Goal: Task Accomplishment & Management: Manage account settings

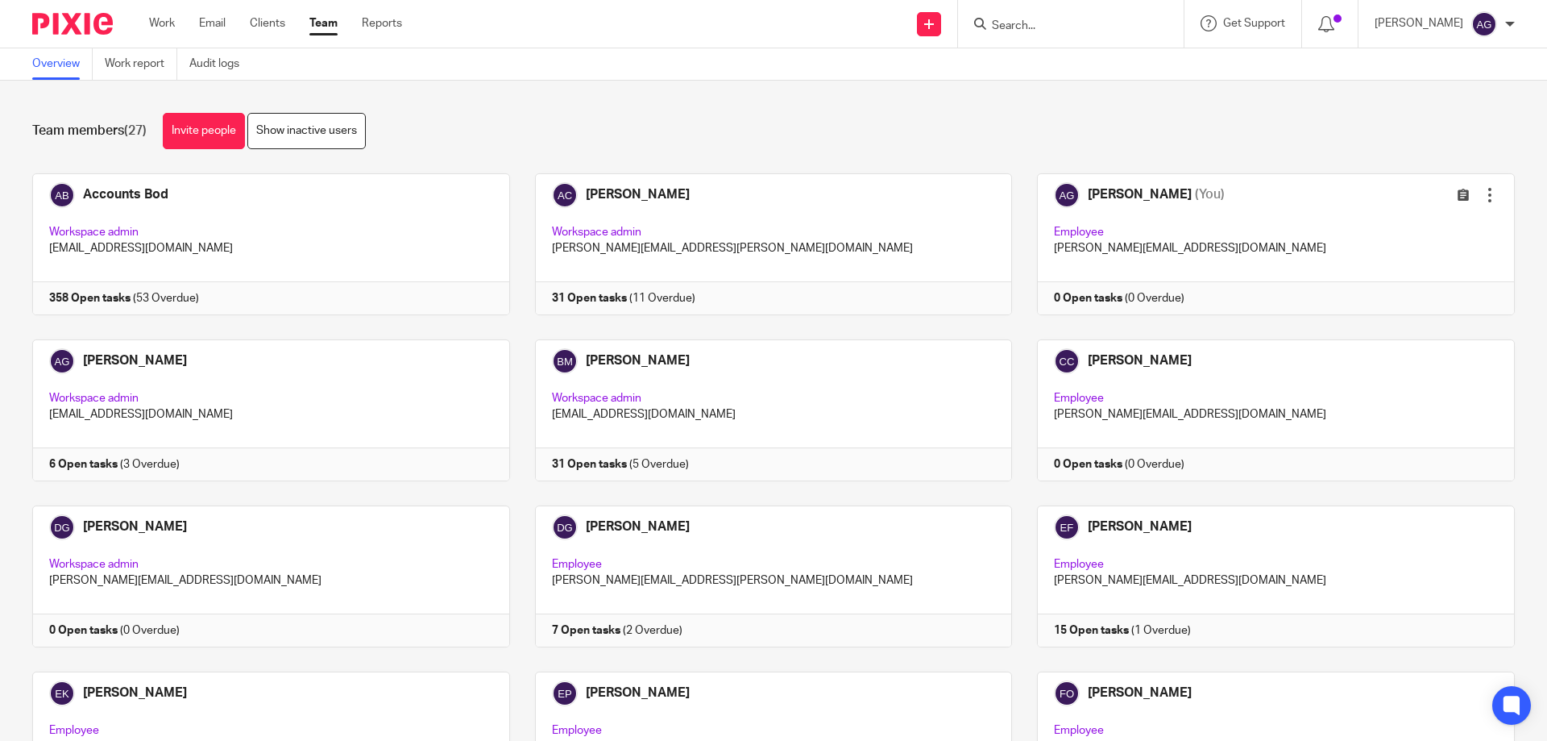
click at [1069, 28] on input "Search" at bounding box center [1063, 26] width 145 height 15
type input "abbey"
click at [1068, 67] on link at bounding box center [1136, 69] width 299 height 37
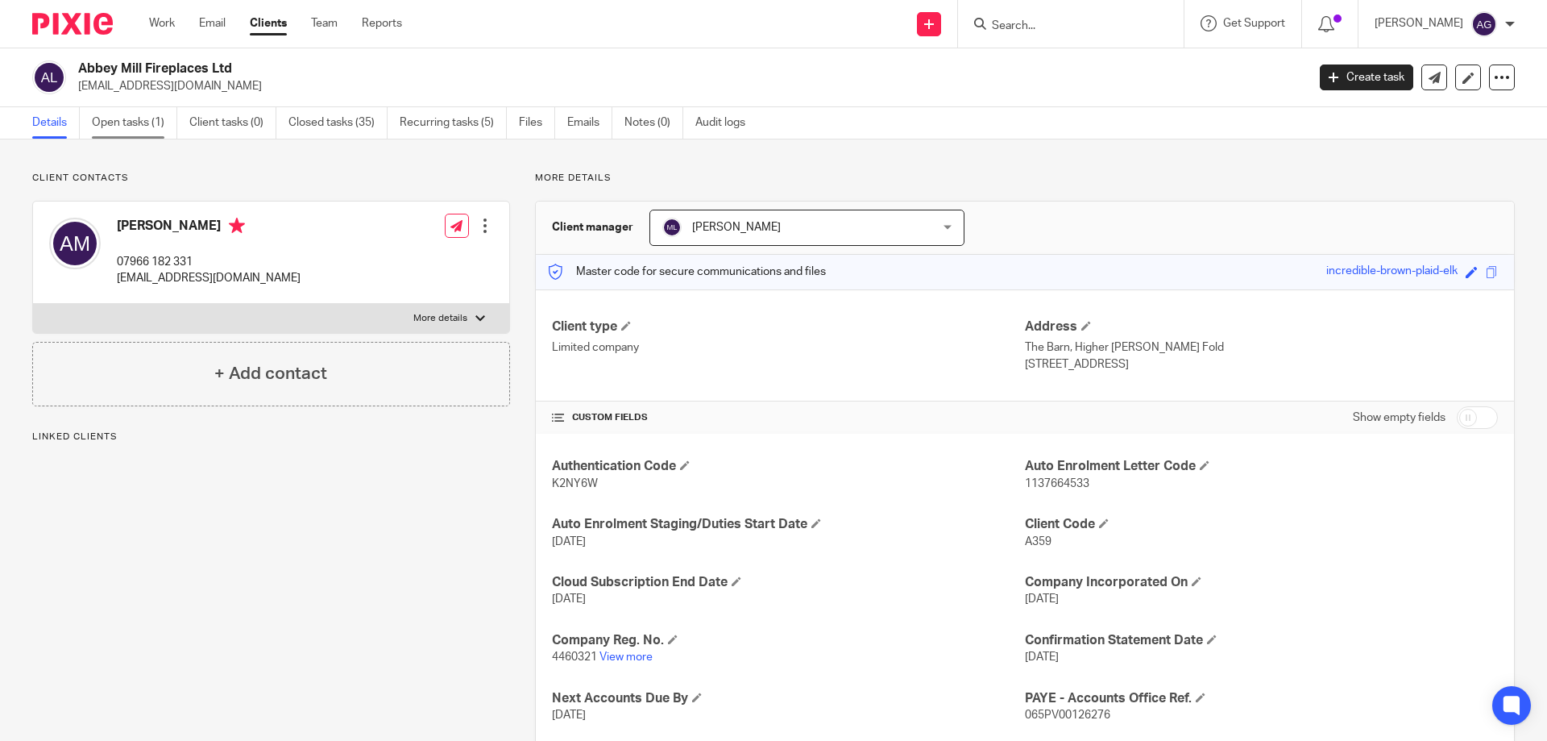
click at [139, 120] on link "Open tasks (1)" at bounding box center [134, 122] width 85 height 31
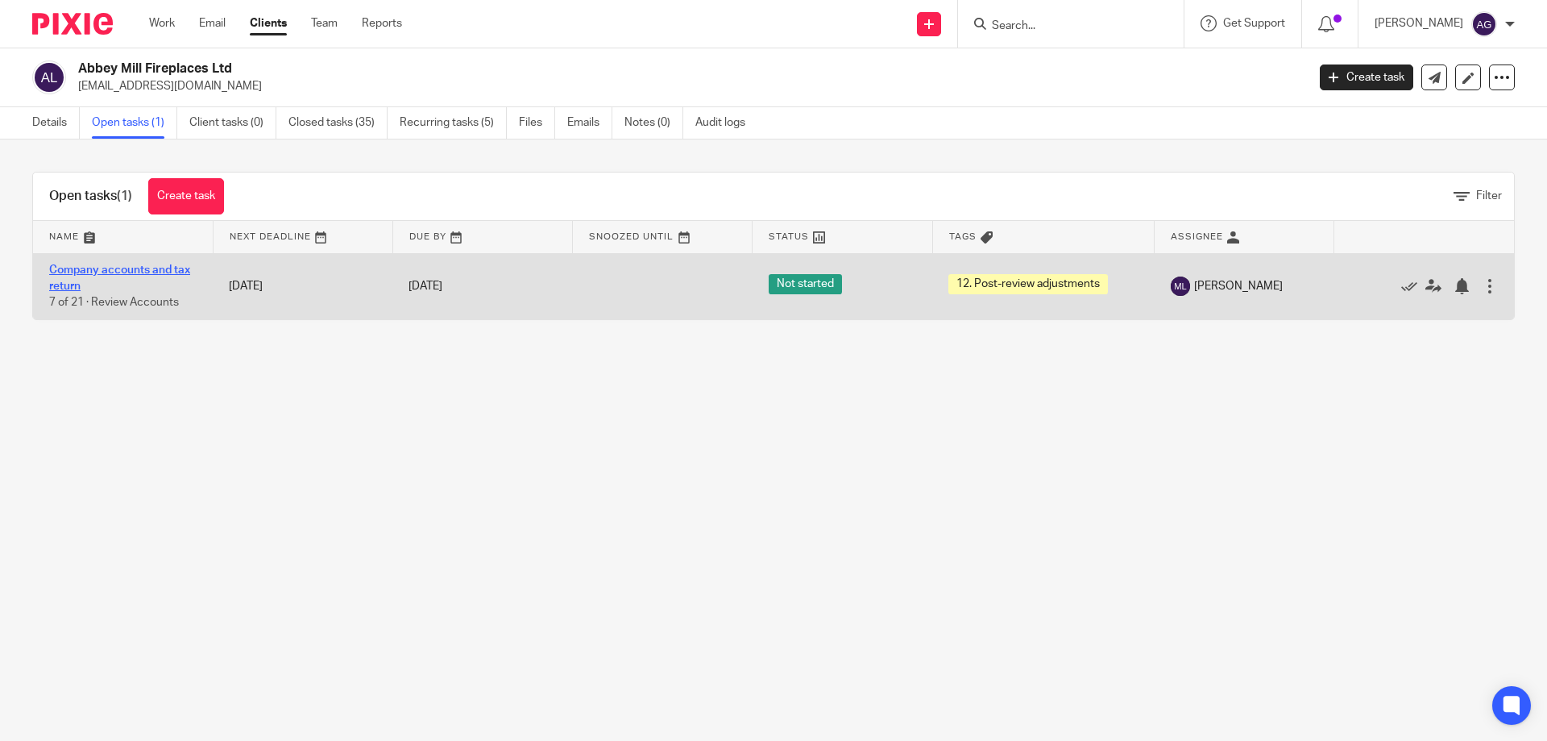
click at [112, 268] on link "Company accounts and tax return" at bounding box center [119, 277] width 141 height 27
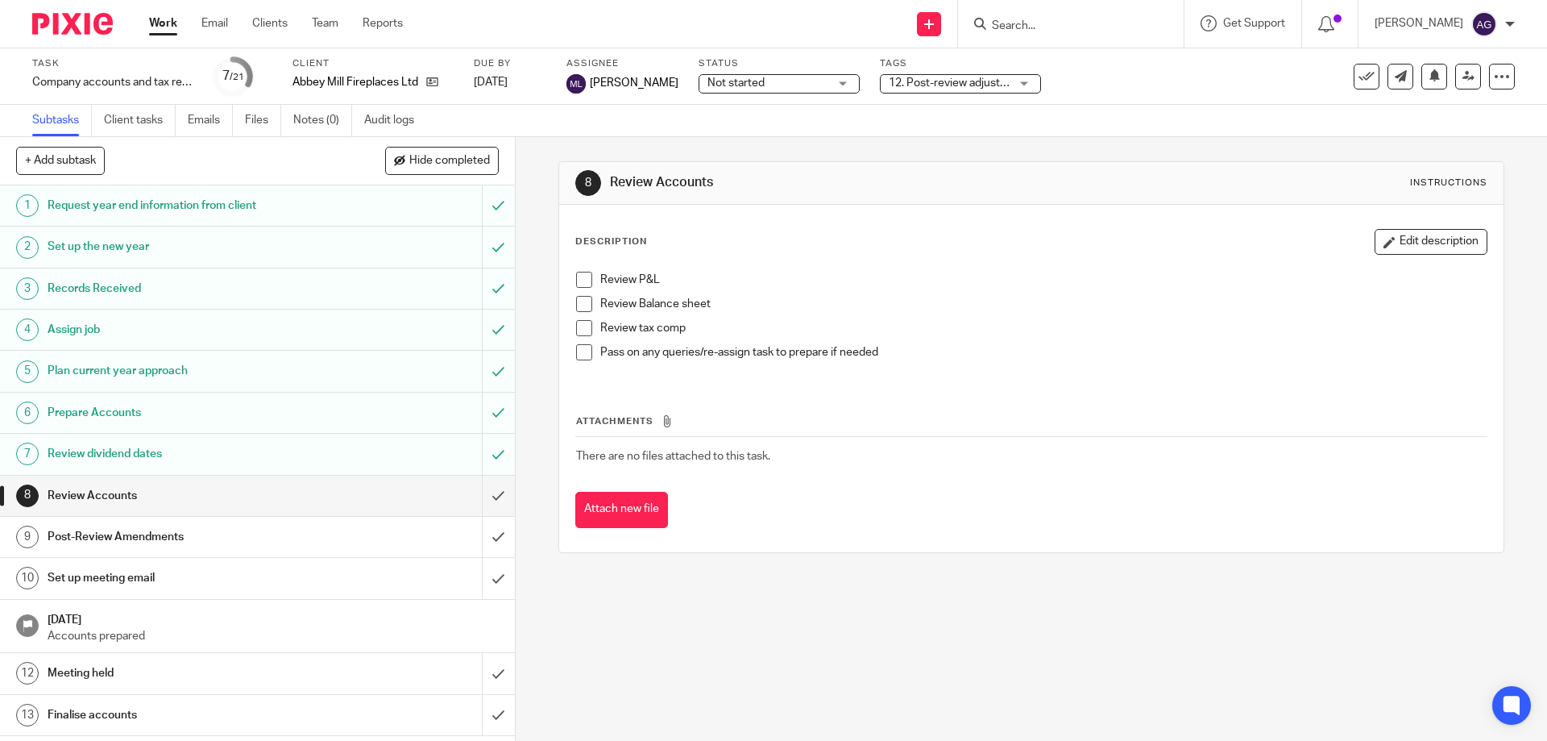
click at [924, 86] on span "12. Post-review adjustments" at bounding box center [960, 82] width 143 height 11
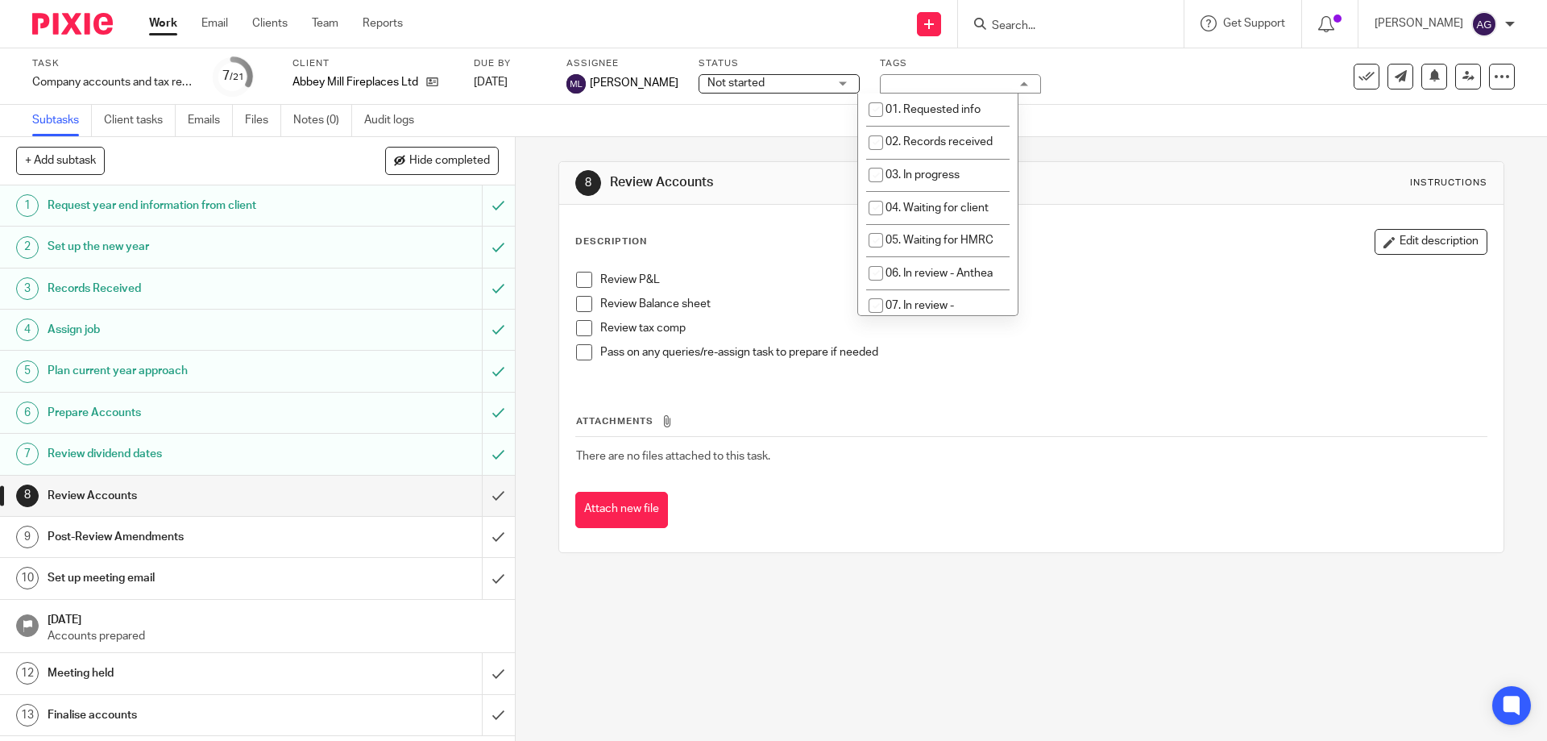
scroll to position [322, 0]
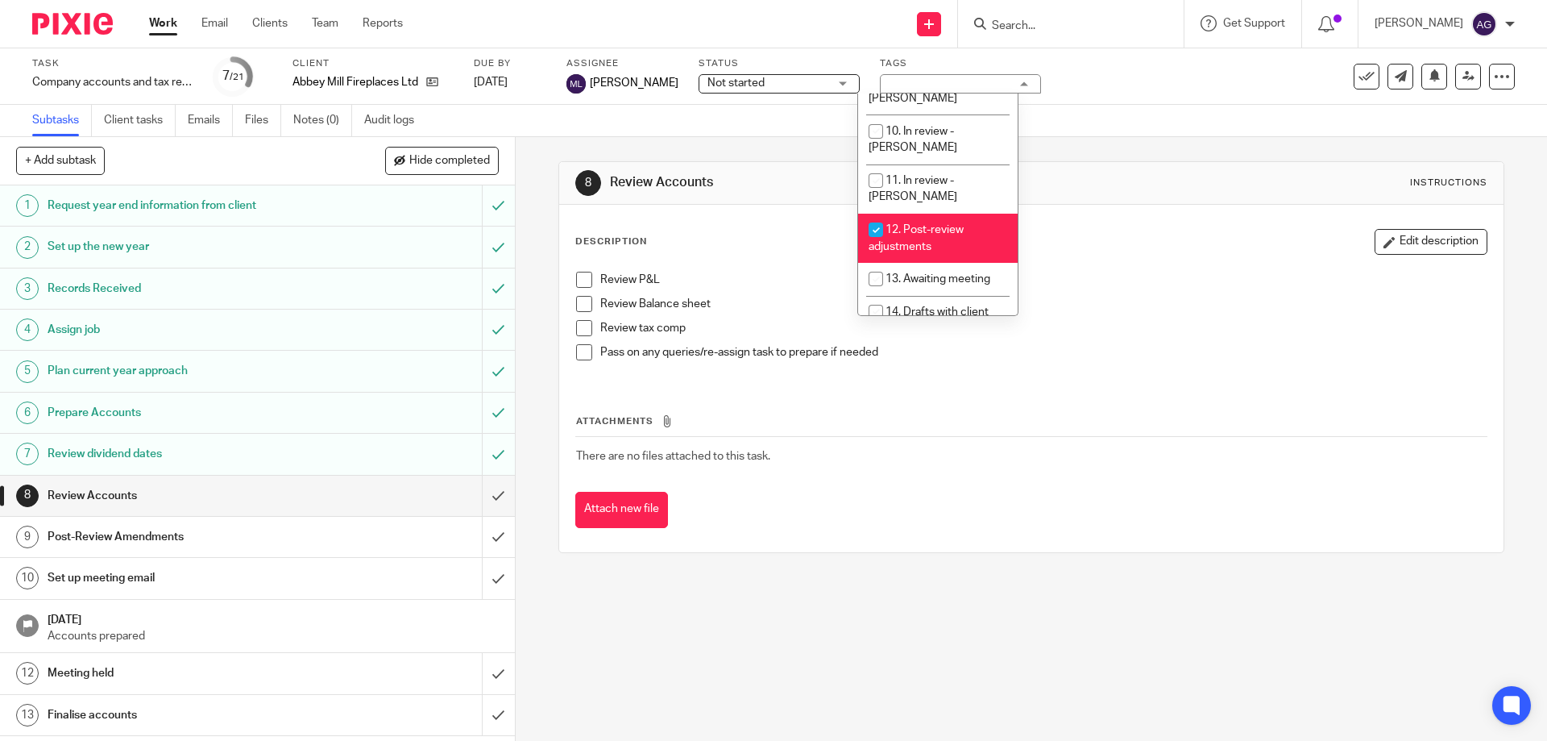
click at [921, 224] on span "12. Post-review adjustments" at bounding box center [916, 238] width 95 height 28
checkbox input "false"
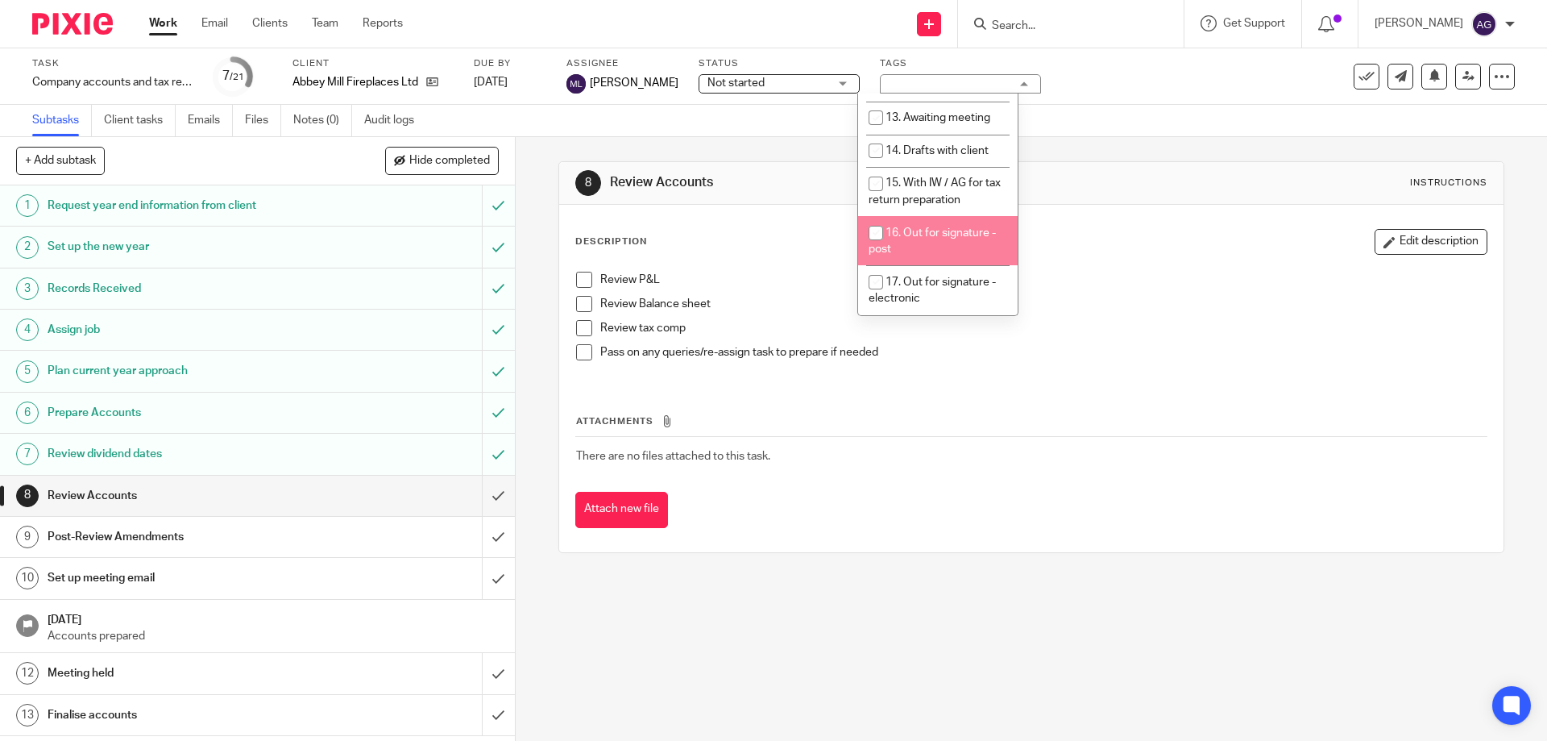
scroll to position [564, 0]
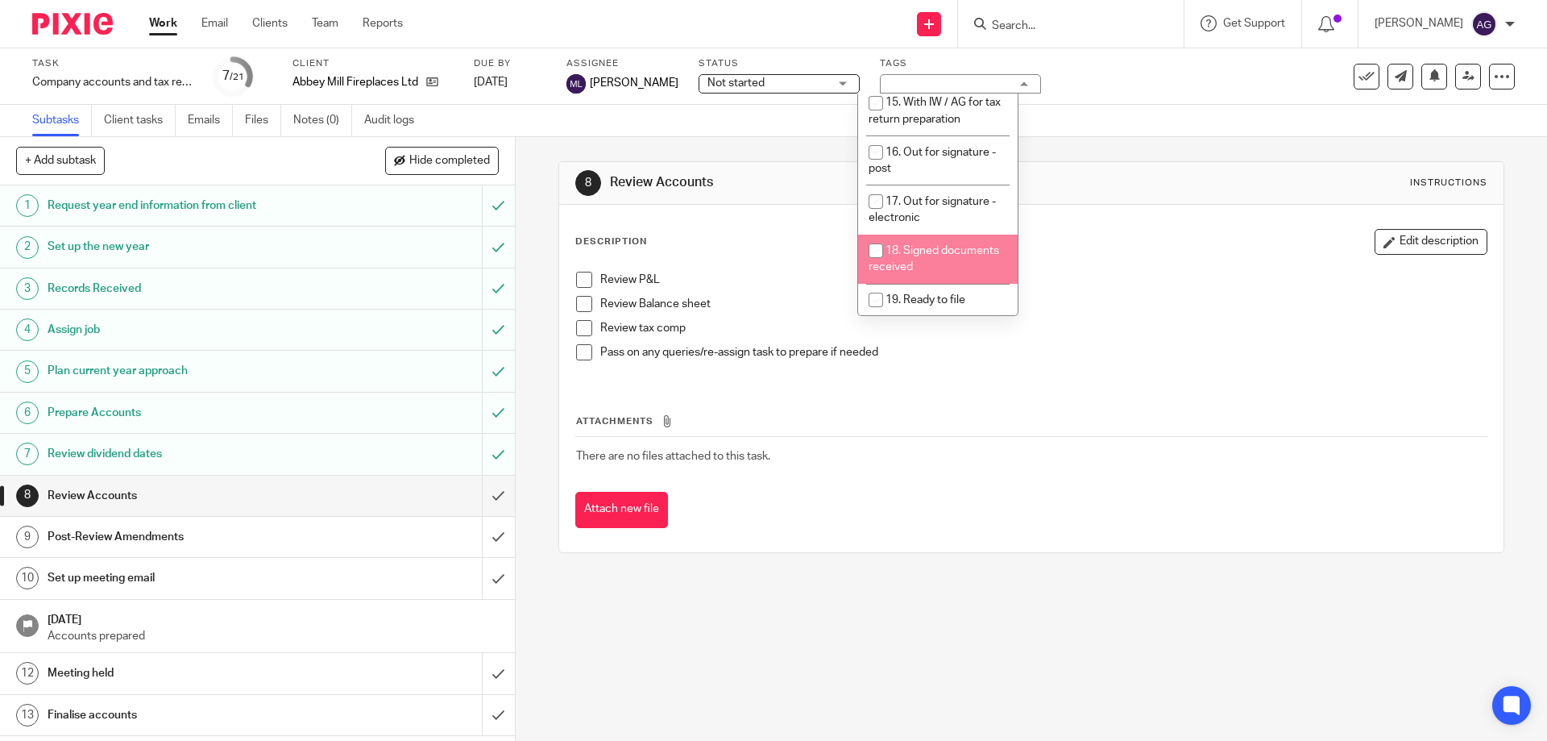
click at [893, 245] on span "18. Signed documents received" at bounding box center [934, 259] width 131 height 28
checkbox input "true"
click at [1087, 147] on div "8 Review Accounts Instructions Description Edit description Review P&L Review B…" at bounding box center [1031, 357] width 945 height 440
